Goal: Information Seeking & Learning: Check status

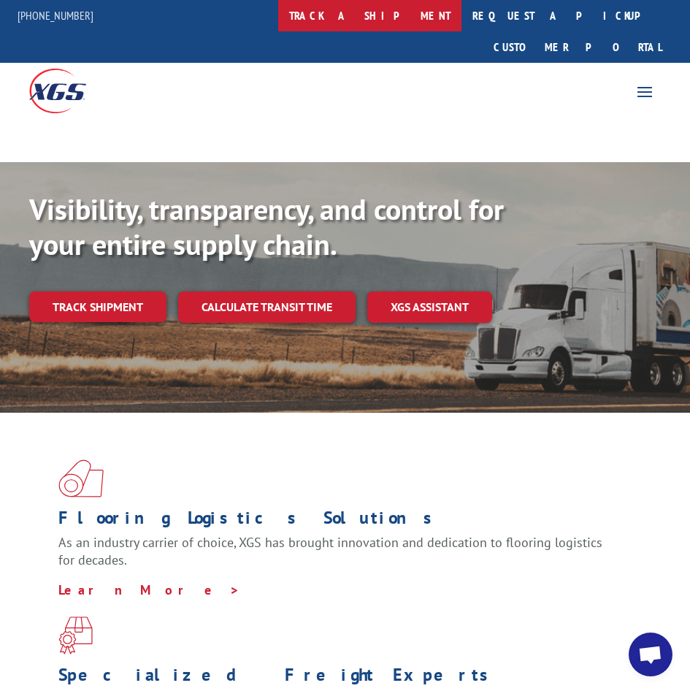
click at [379, 23] on link "track a shipment" at bounding box center [369, 15] width 183 height 31
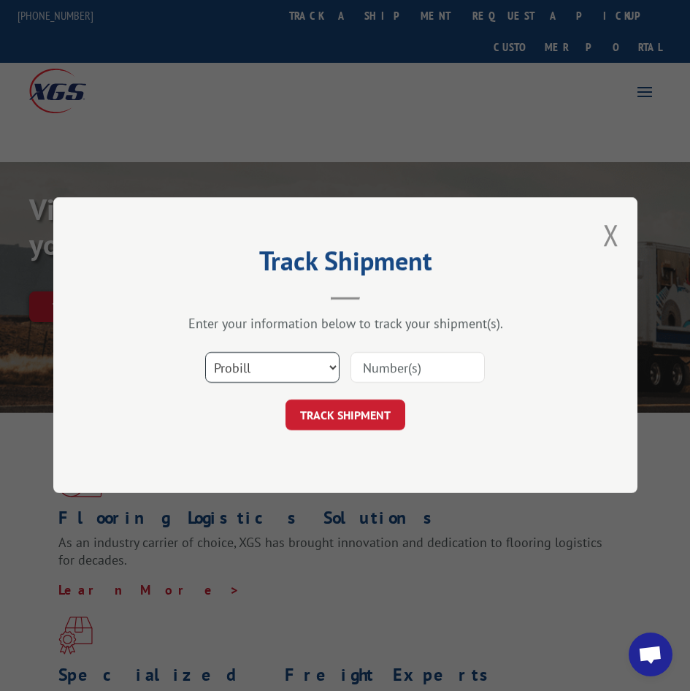
click at [262, 376] on select "Select category... Probill BOL PO" at bounding box center [272, 368] width 134 height 31
click at [205, 353] on select "Select category... Probill BOL PO" at bounding box center [272, 368] width 134 height 31
click at [245, 381] on div "Select category... Probill BOL PO" at bounding box center [272, 368] width 133 height 34
click at [245, 372] on select "Select category... Probill BOL PO" at bounding box center [272, 368] width 134 height 31
select select "po"
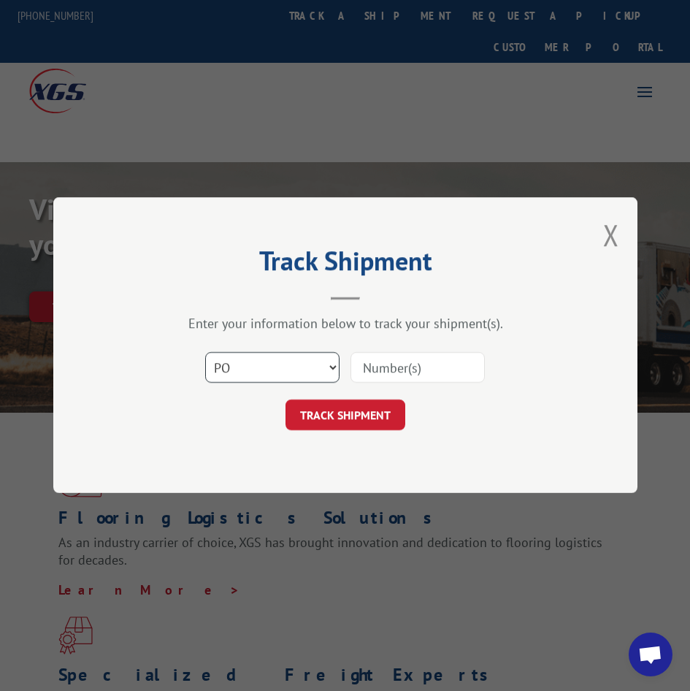
click at [205, 353] on select "Select category... Probill BOL PO" at bounding box center [272, 368] width 134 height 31
click at [376, 364] on input at bounding box center [417, 368] width 134 height 31
type input "16655973"
click button "TRACK SHIPMENT" at bounding box center [345, 415] width 120 height 31
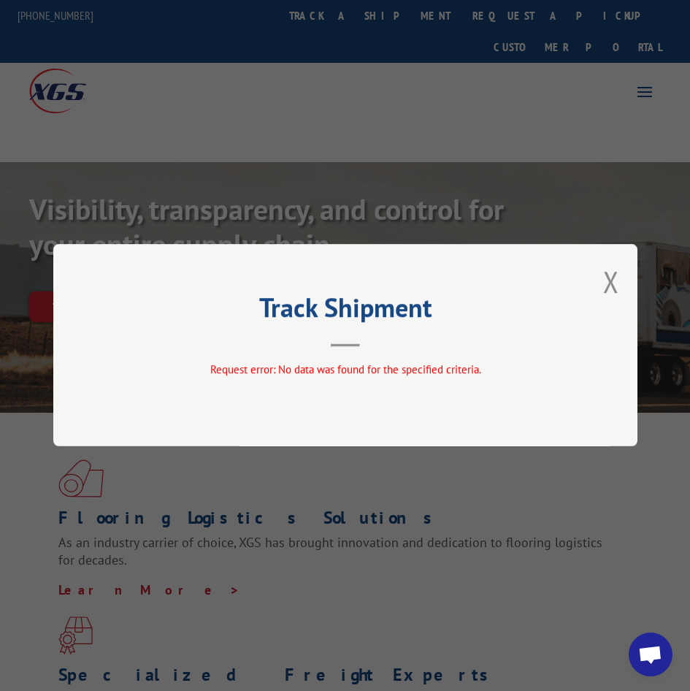
click at [598, 290] on div "Track Shipment Request error: No data was found for the specified criteria." at bounding box center [345, 345] width 584 height 202
click at [632, 288] on div "Track Shipment Request error: No data was found for the specified criteria." at bounding box center [345, 345] width 584 height 202
click at [602, 282] on div "Track Shipment Request error: No data was found for the specified criteria." at bounding box center [345, 345] width 584 height 202
click at [613, 276] on button "Close modal" at bounding box center [611, 281] width 16 height 39
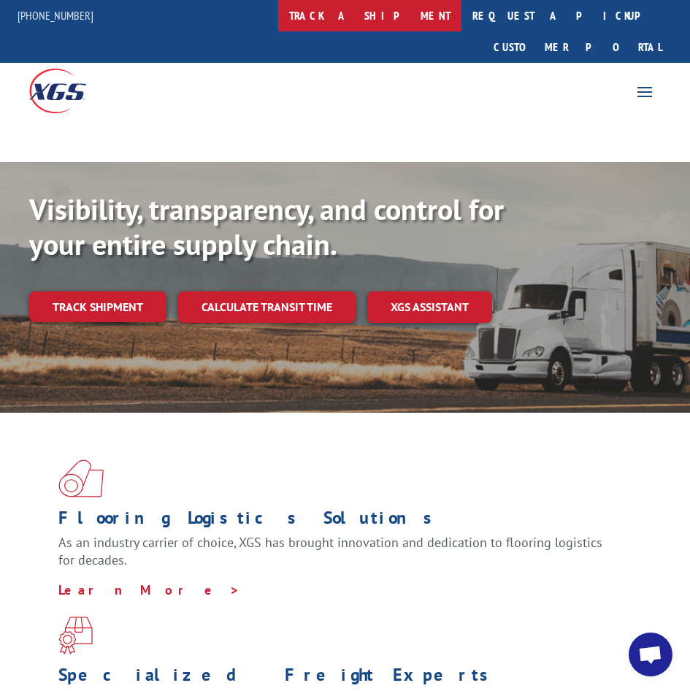
click at [407, 12] on link "track a shipment" at bounding box center [369, 15] width 183 height 31
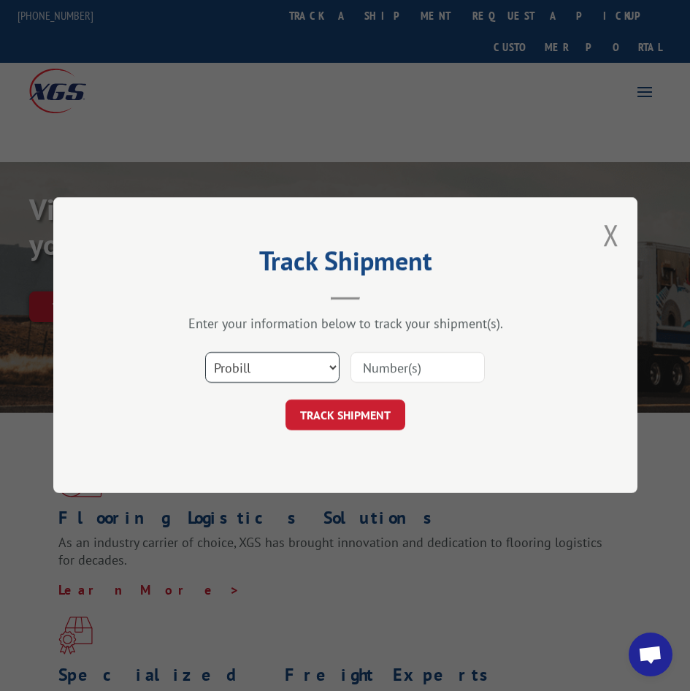
drag, startPoint x: 294, startPoint y: 353, endPoint x: 302, endPoint y: 480, distance: 126.5
click at [294, 353] on select "Select category... Probill BOL PO" at bounding box center [272, 368] width 134 height 31
select select "bol"
click at [205, 353] on select "Select category... Probill BOL PO" at bounding box center [272, 368] width 134 height 31
click at [399, 370] on input at bounding box center [417, 368] width 134 height 31
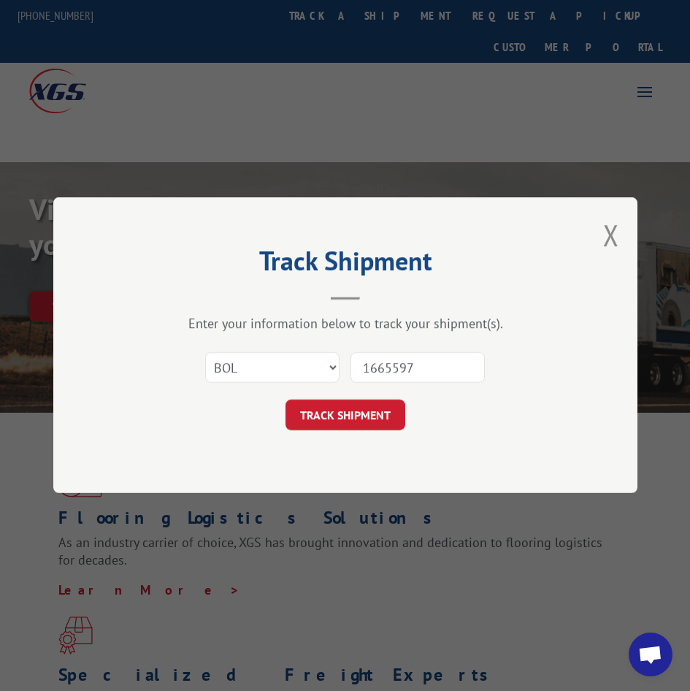
type input "16655973"
click button "TRACK SHIPMENT" at bounding box center [345, 415] width 120 height 31
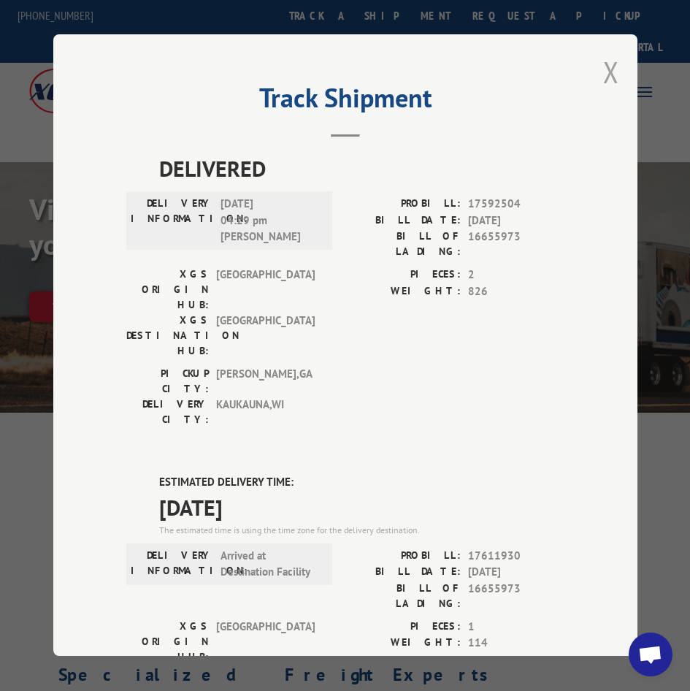
drag, startPoint x: 612, startPoint y: 64, endPoint x: 560, endPoint y: 64, distance: 51.8
click at [611, 64] on button "Close modal" at bounding box center [611, 72] width 16 height 39
